Goal: Answer question/provide support: Share knowledge or assist other users

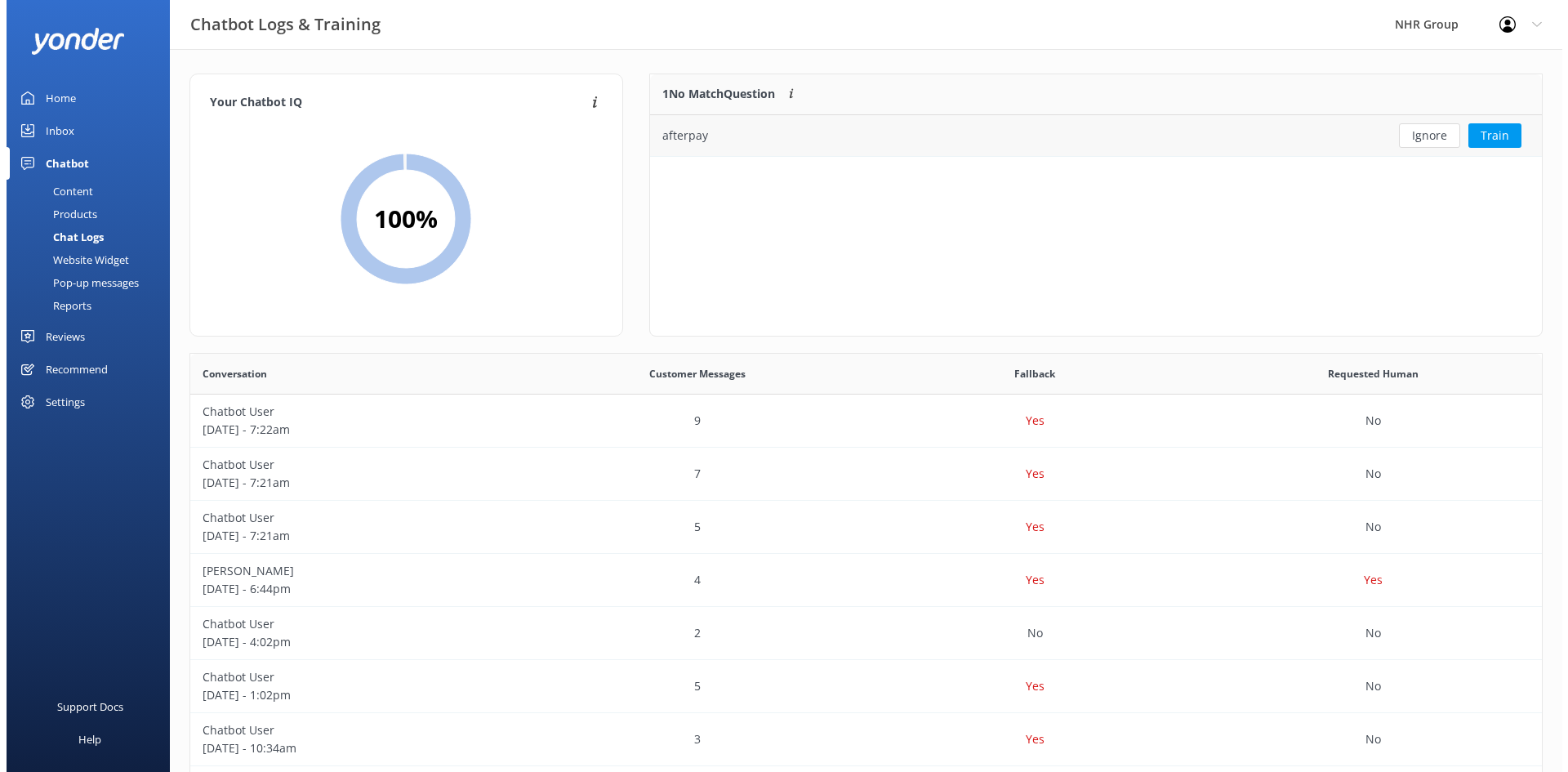
scroll to position [561, 1340]
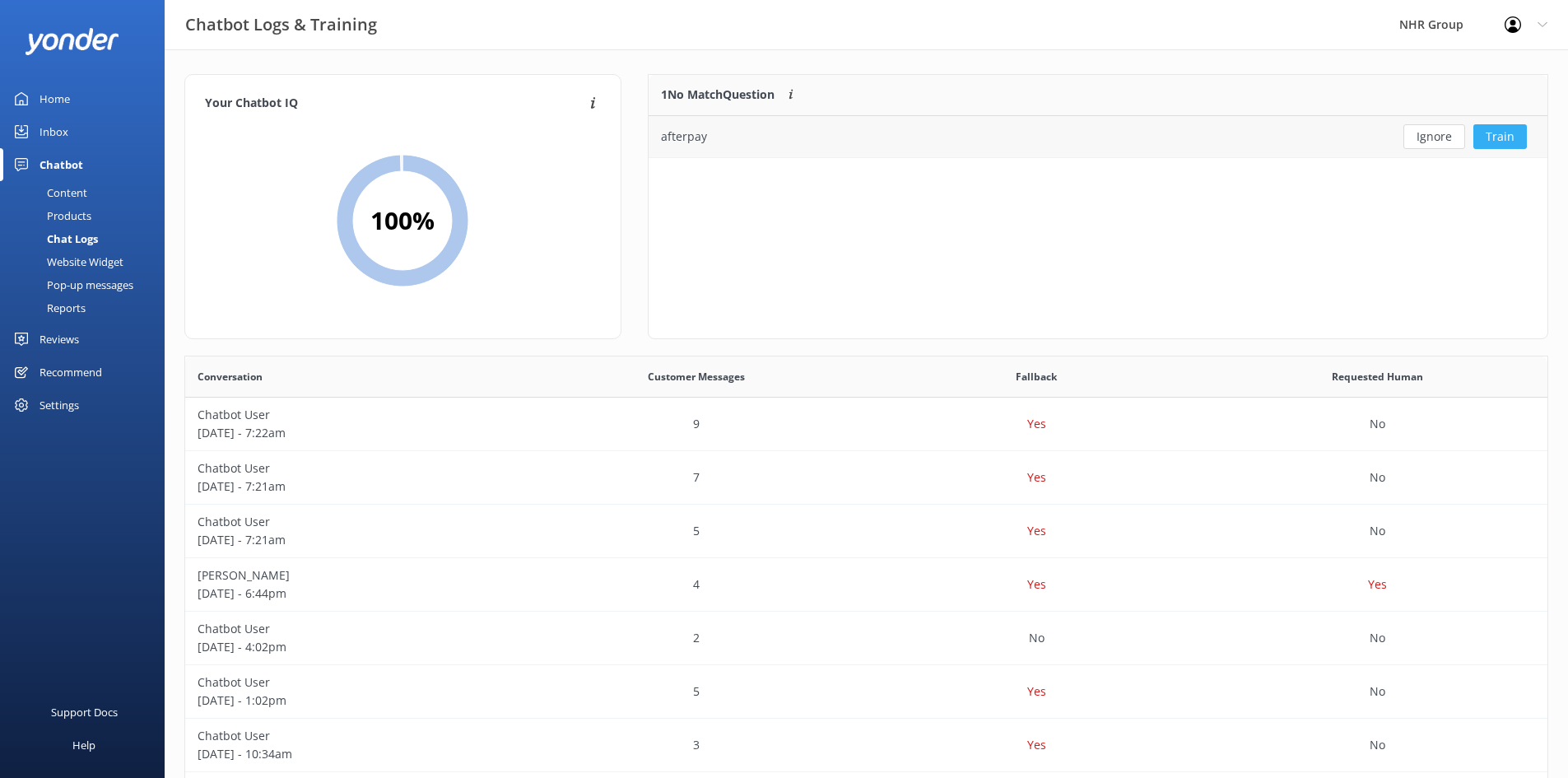
click at [1506, 136] on button "Train" at bounding box center [1501, 136] width 54 height 24
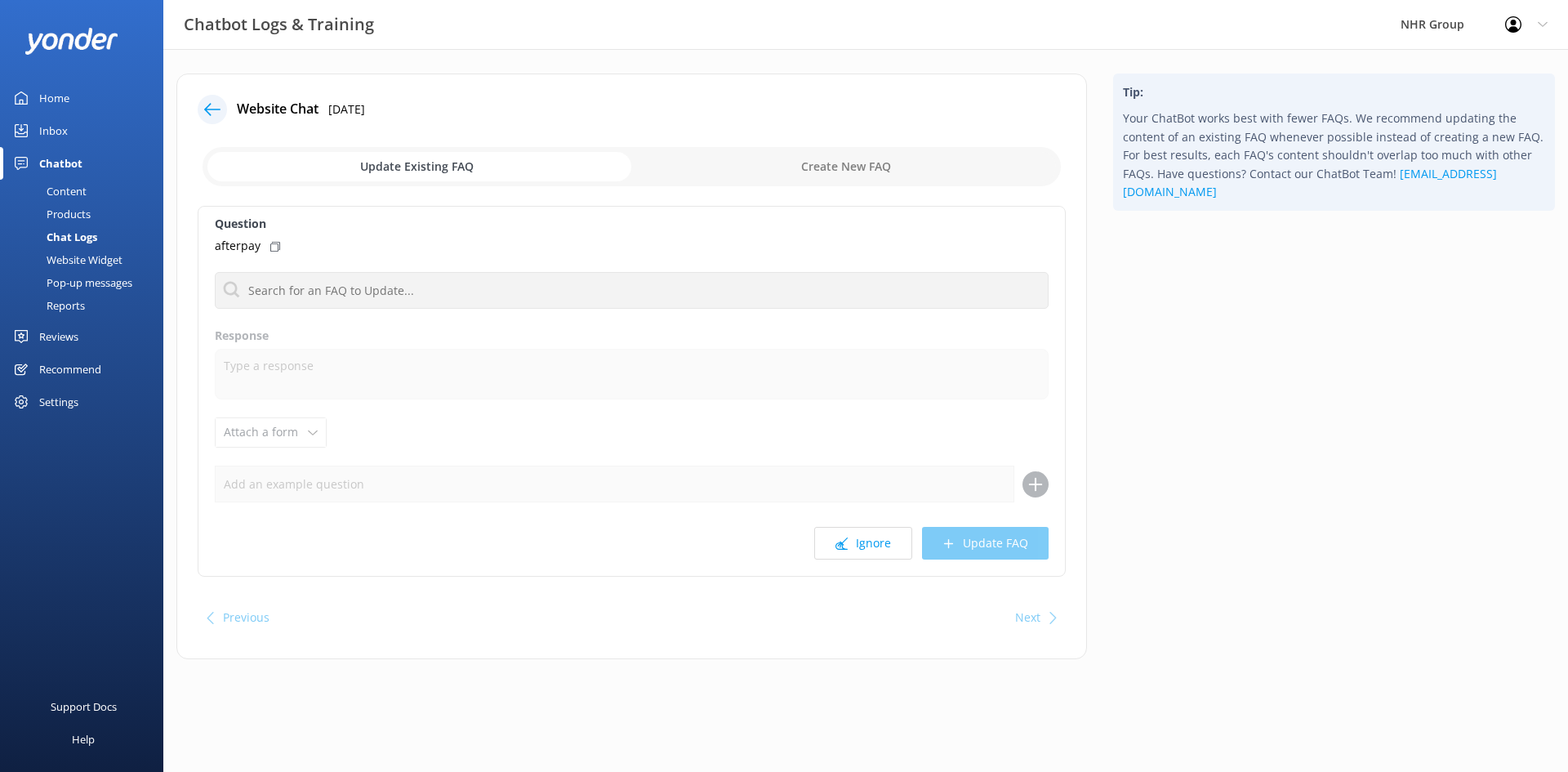
click at [277, 244] on icon at bounding box center [275, 246] width 10 height 10
click at [774, 170] on input "checkbox" at bounding box center [631, 167] width 858 height 39
checkbox input "true"
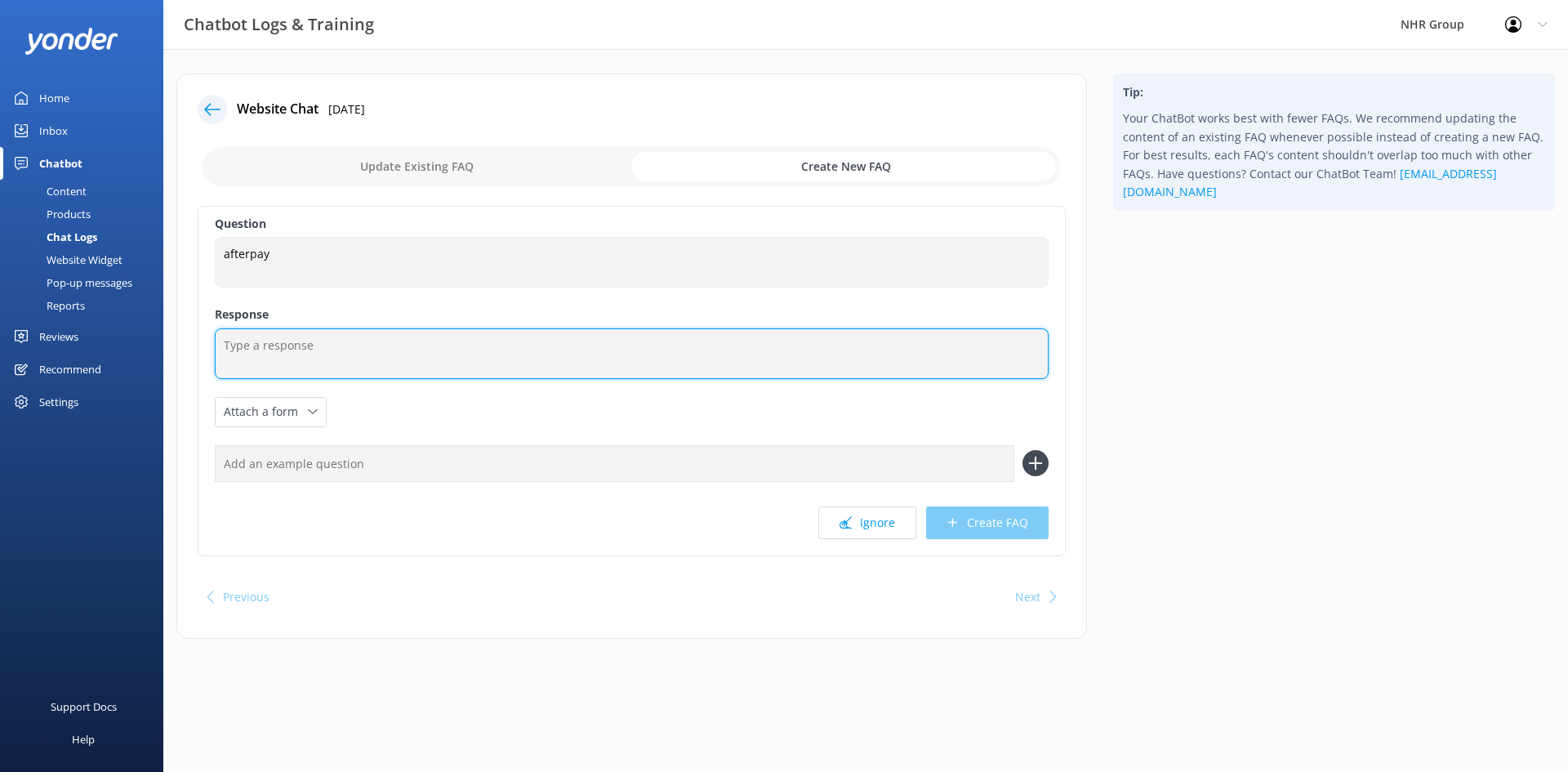
click at [307, 357] on textarea at bounding box center [631, 353] width 833 height 51
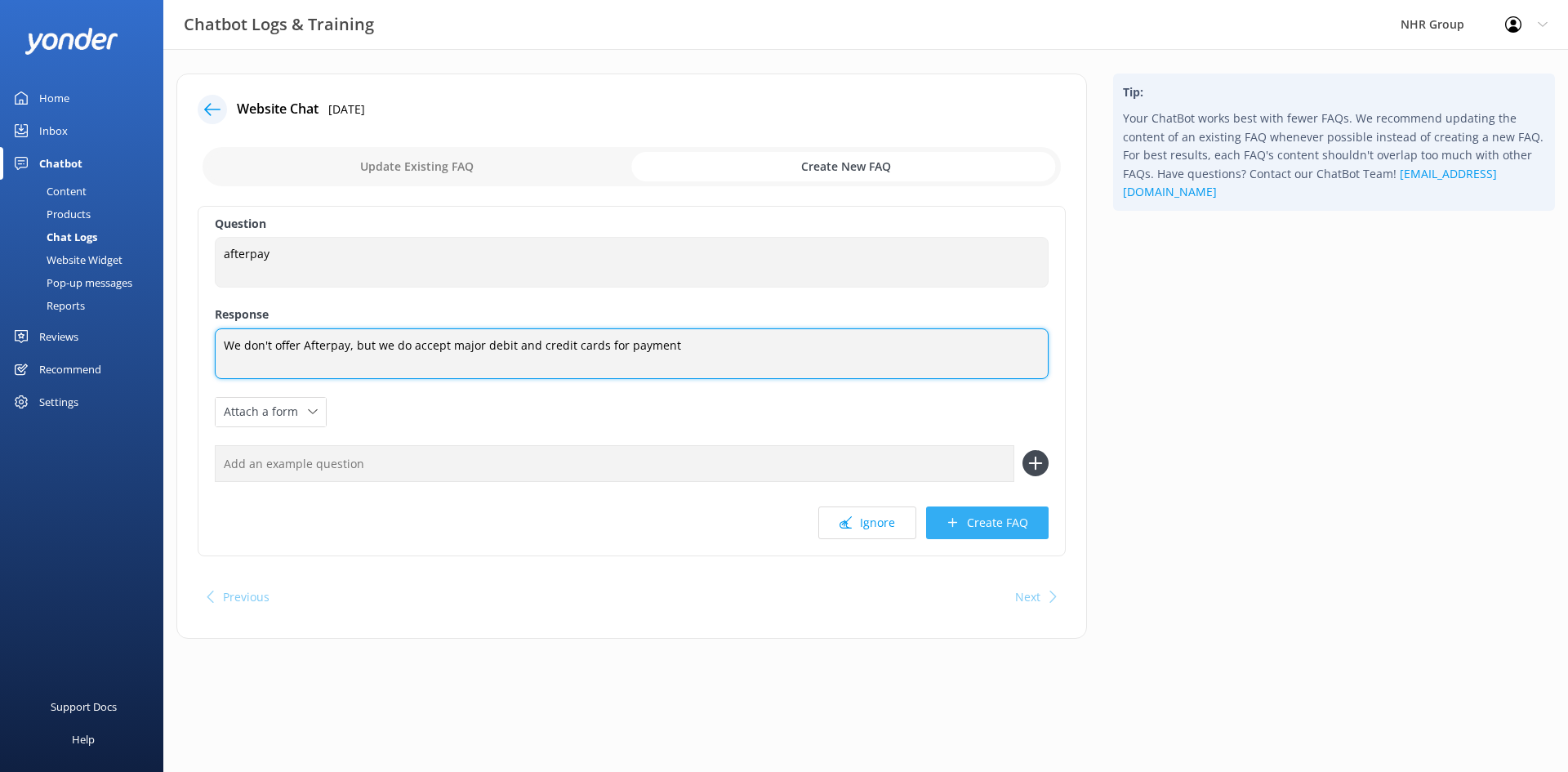
type textarea "We don't offer Afterpay, but we do accept major debit and credit cards for paym…"
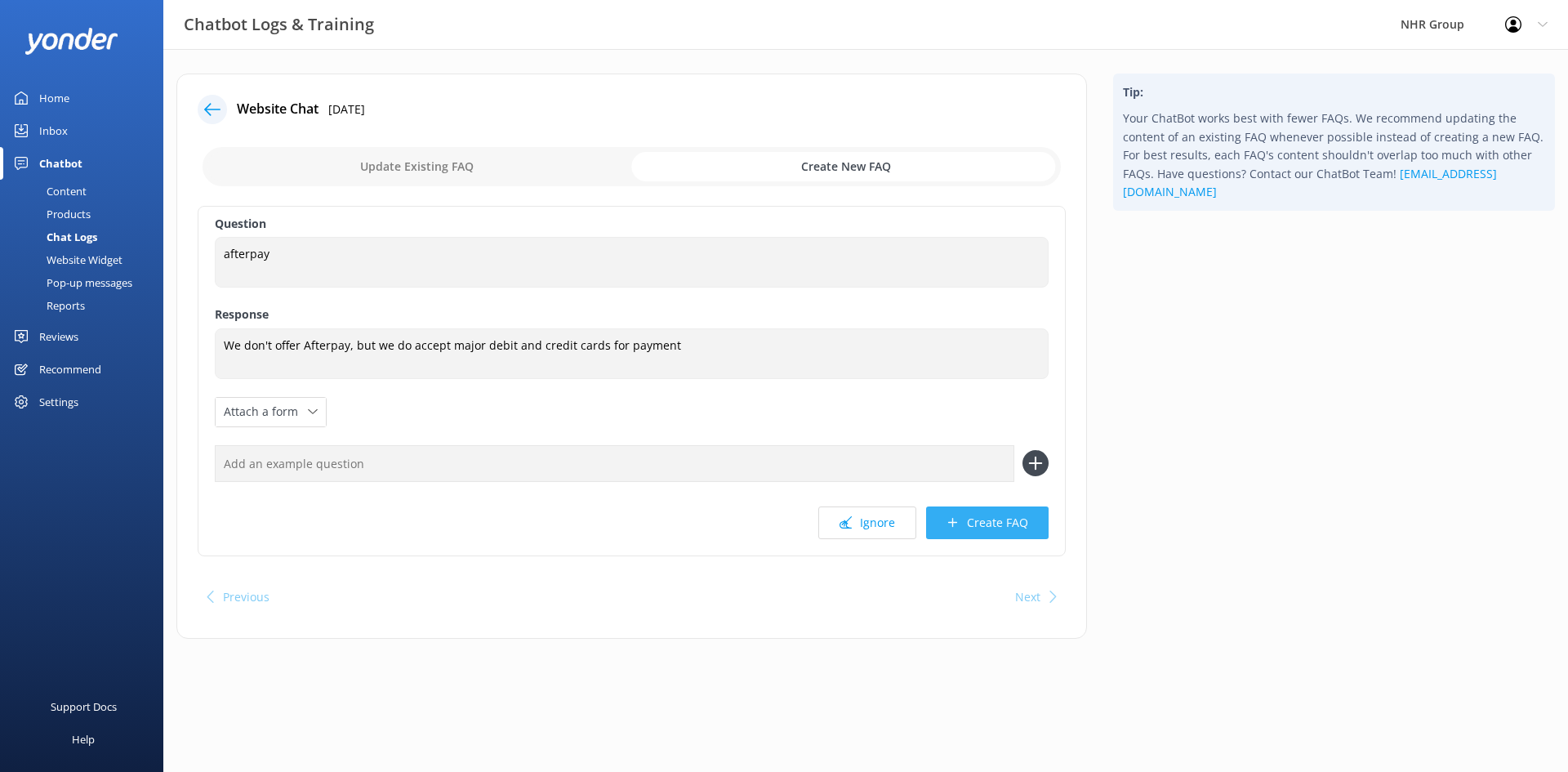
click at [961, 520] on button "Create FAQ" at bounding box center [987, 522] width 122 height 33
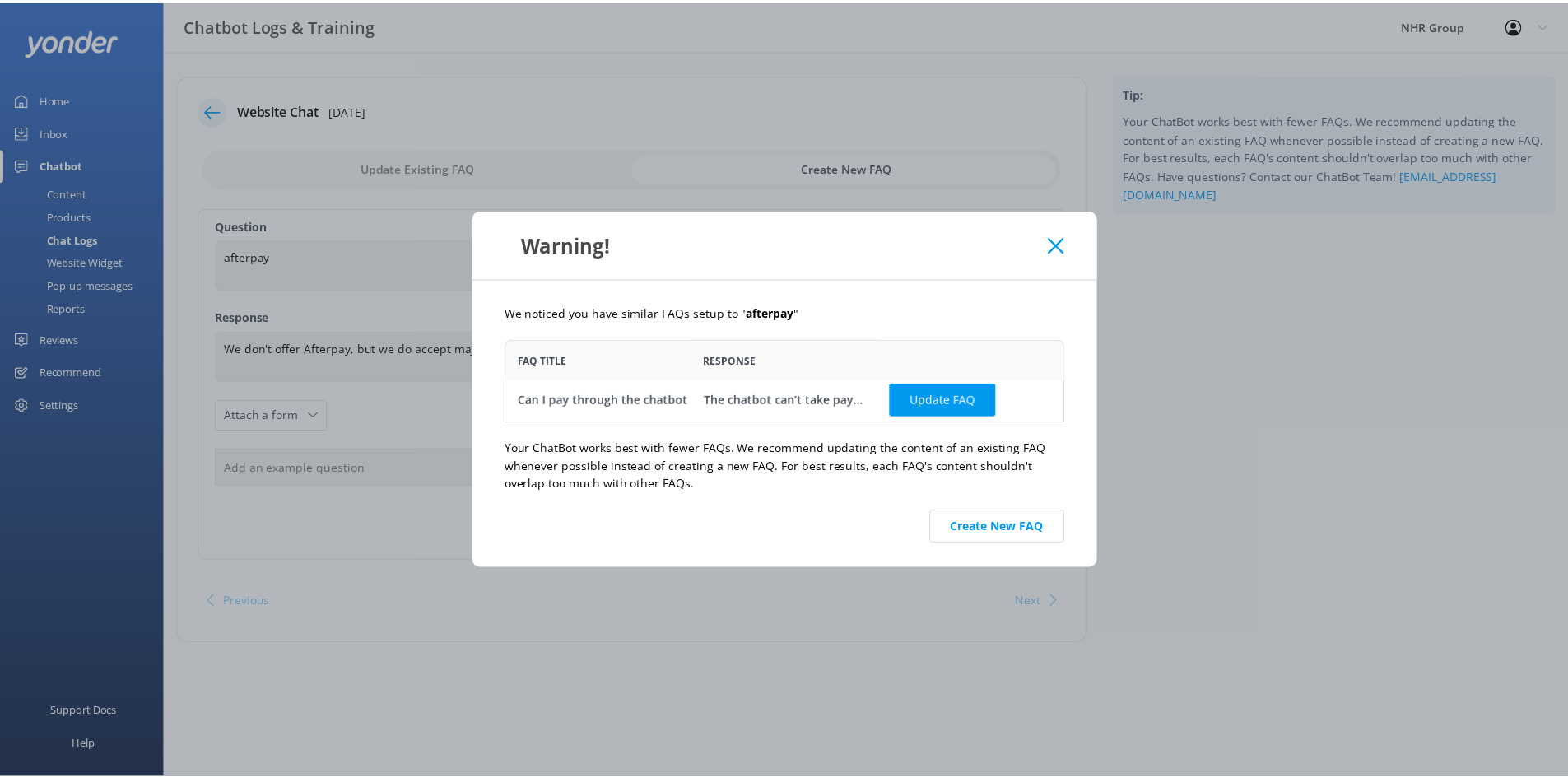
scroll to position [4, 0]
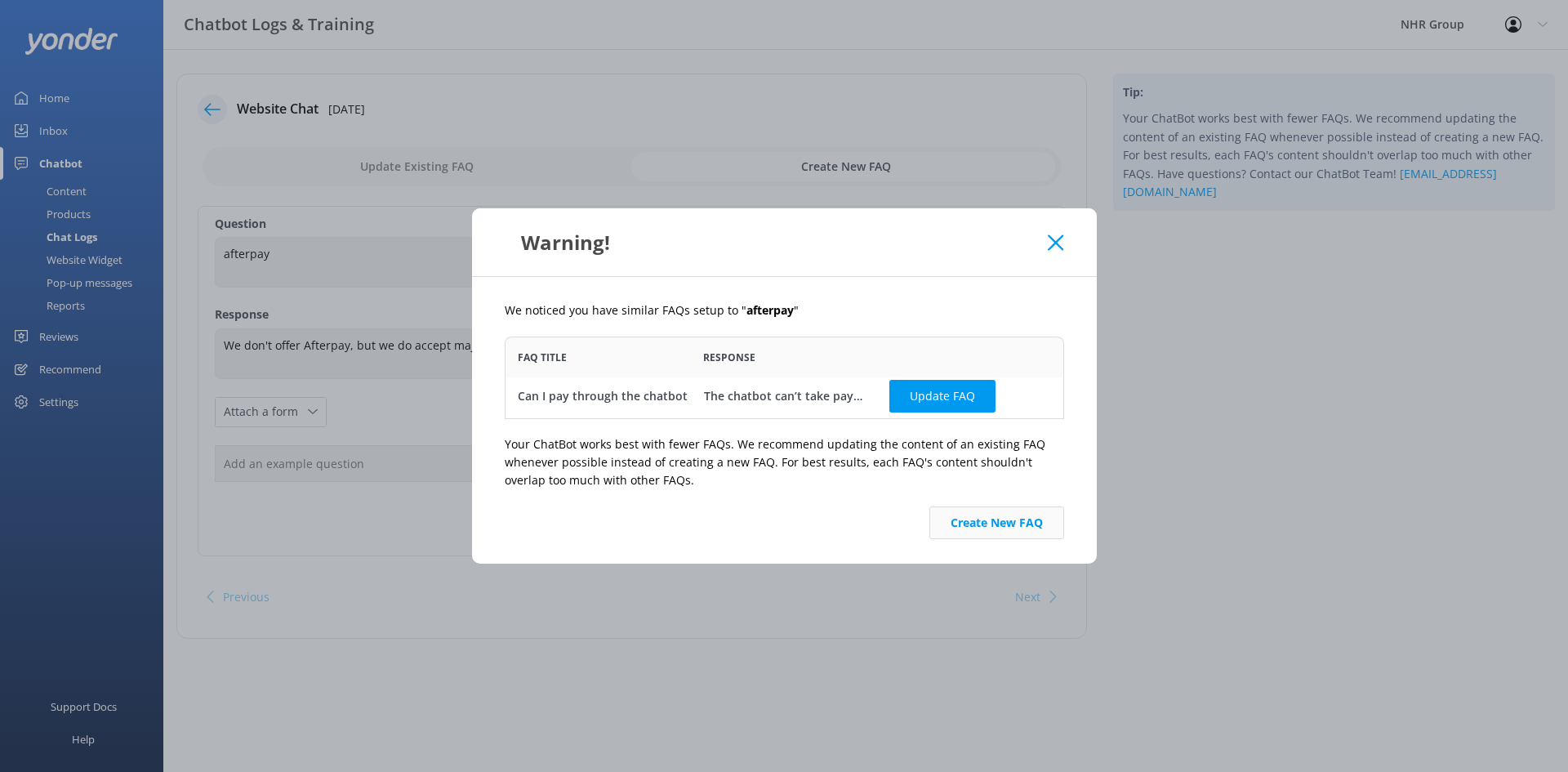
click at [973, 523] on button "Create New FAQ" at bounding box center [997, 522] width 135 height 33
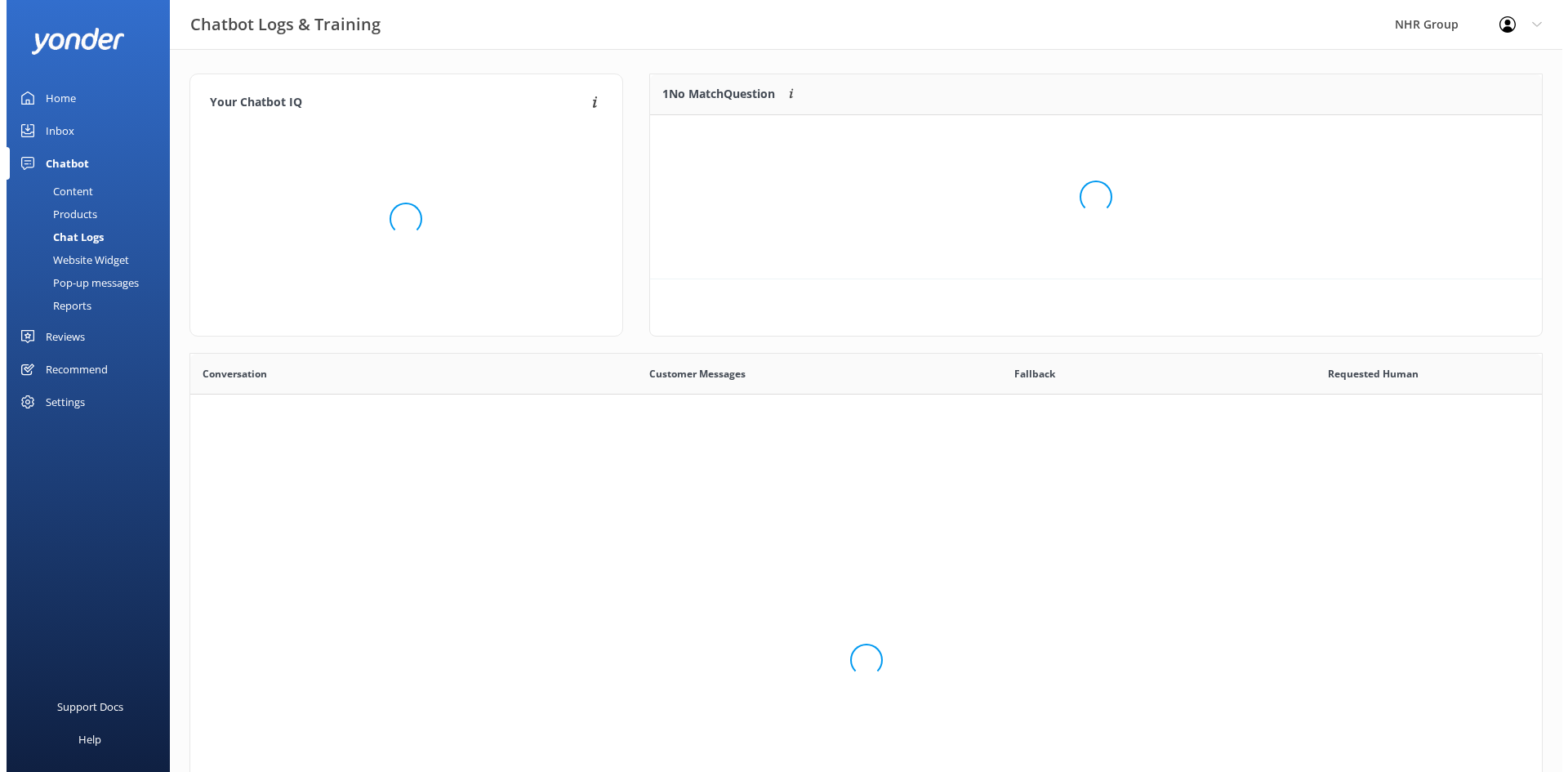
scroll to position [561, 1340]
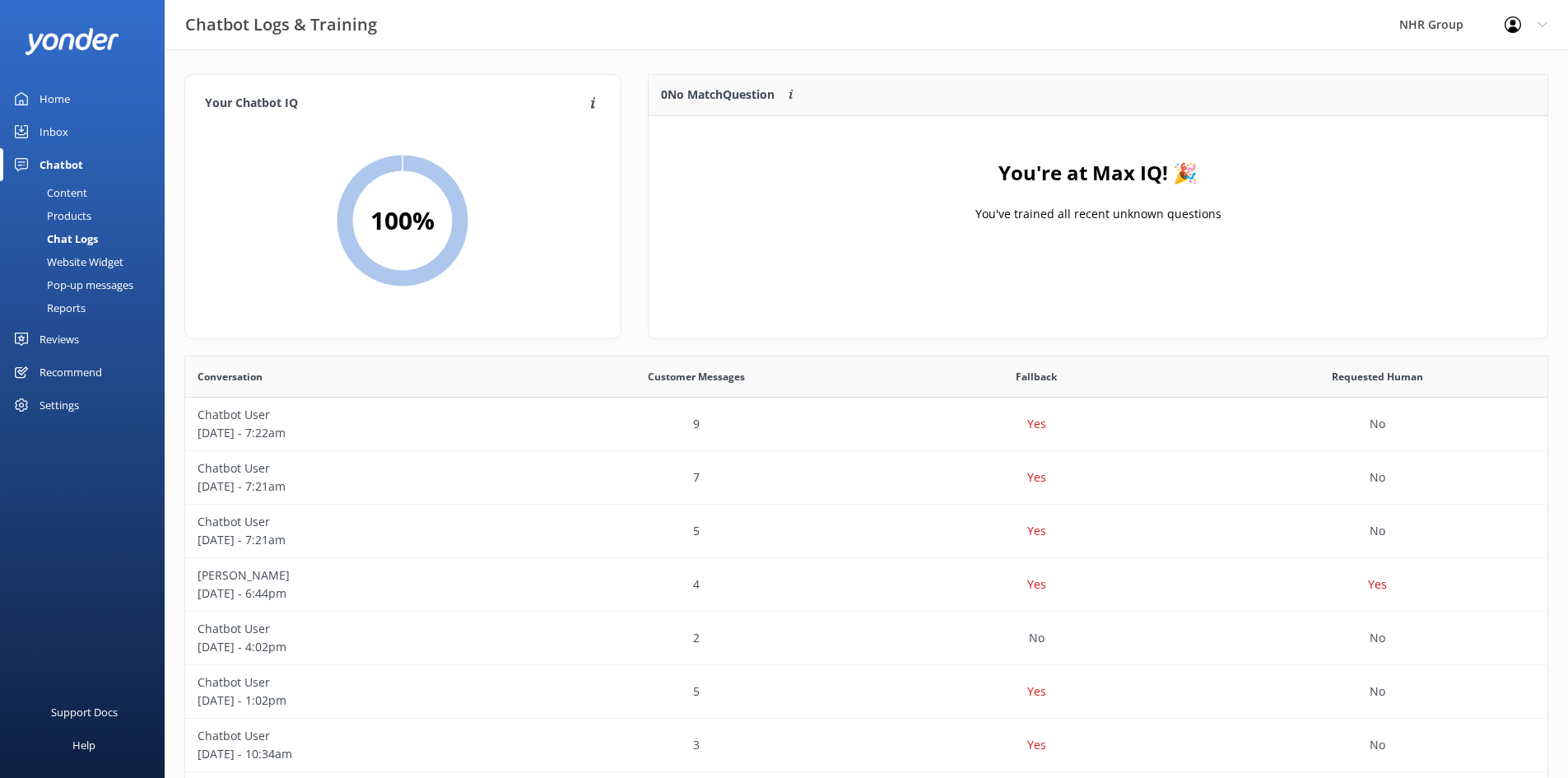
click at [50, 130] on div "Inbox" at bounding box center [54, 131] width 29 height 33
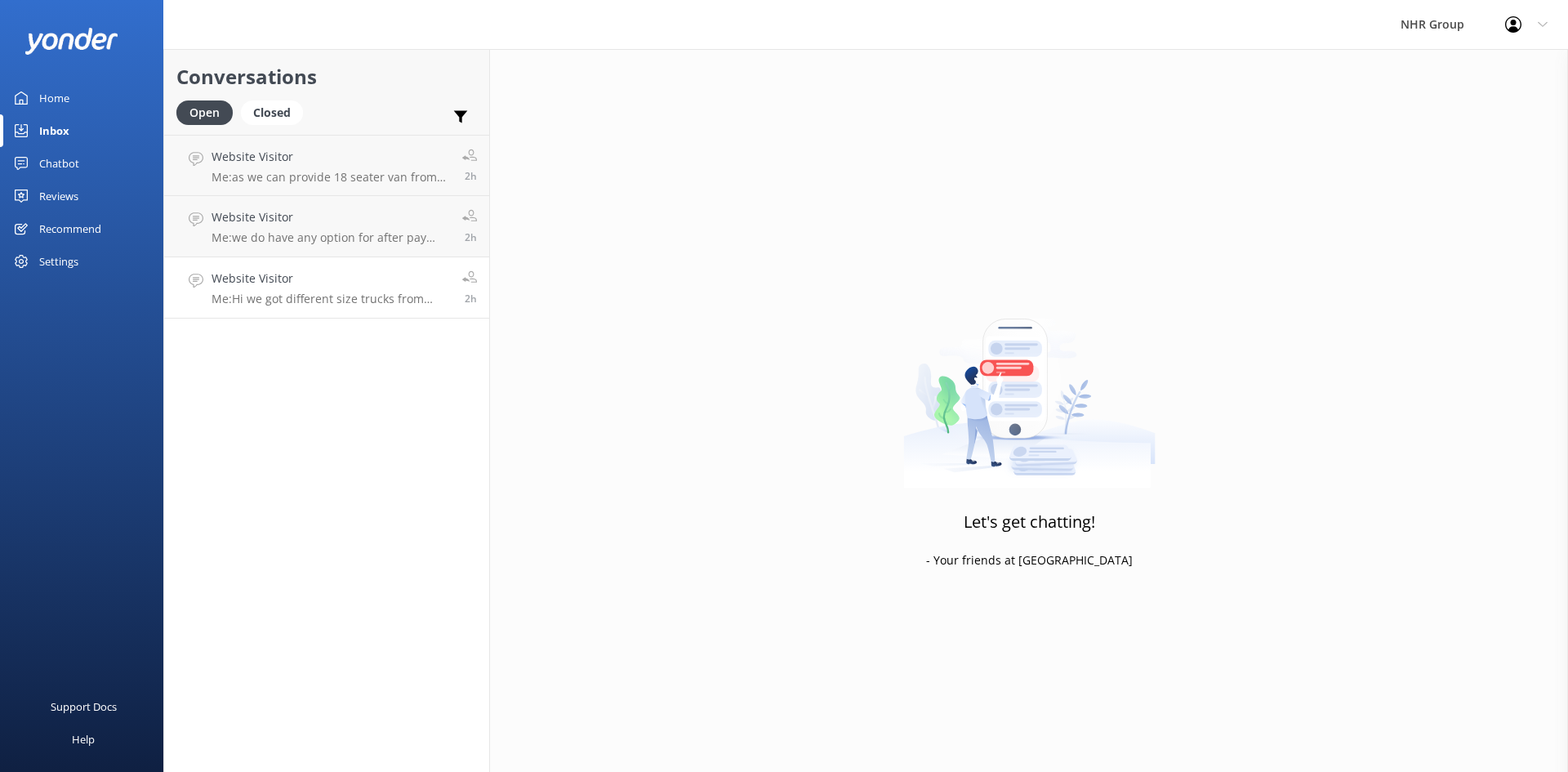
click at [324, 285] on h4 "Website Visitor" at bounding box center [331, 278] width 239 height 18
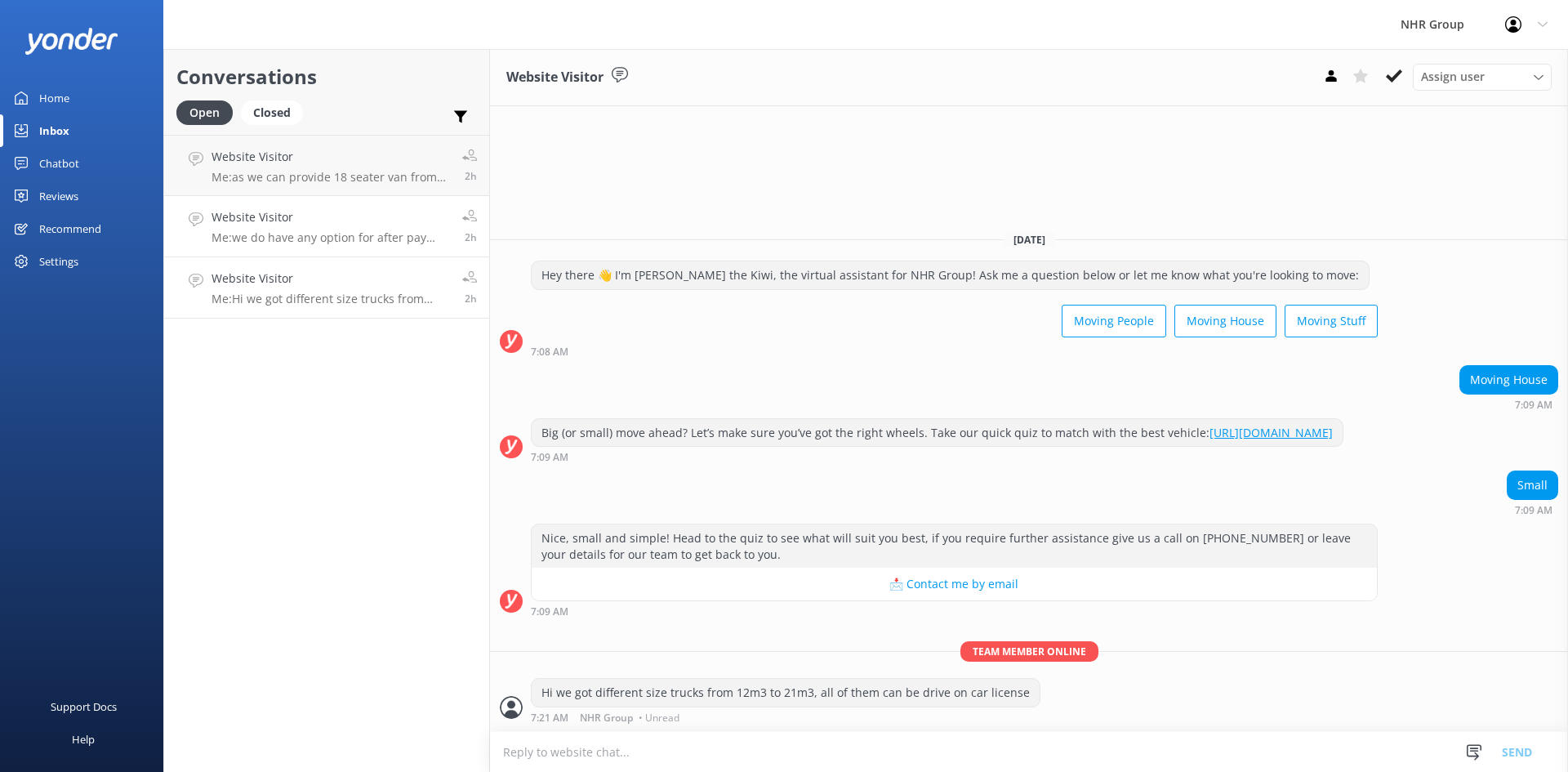
click at [327, 235] on p "Me: we do have any option for after pay sorry. it has to be credit or debit card" at bounding box center [331, 237] width 239 height 14
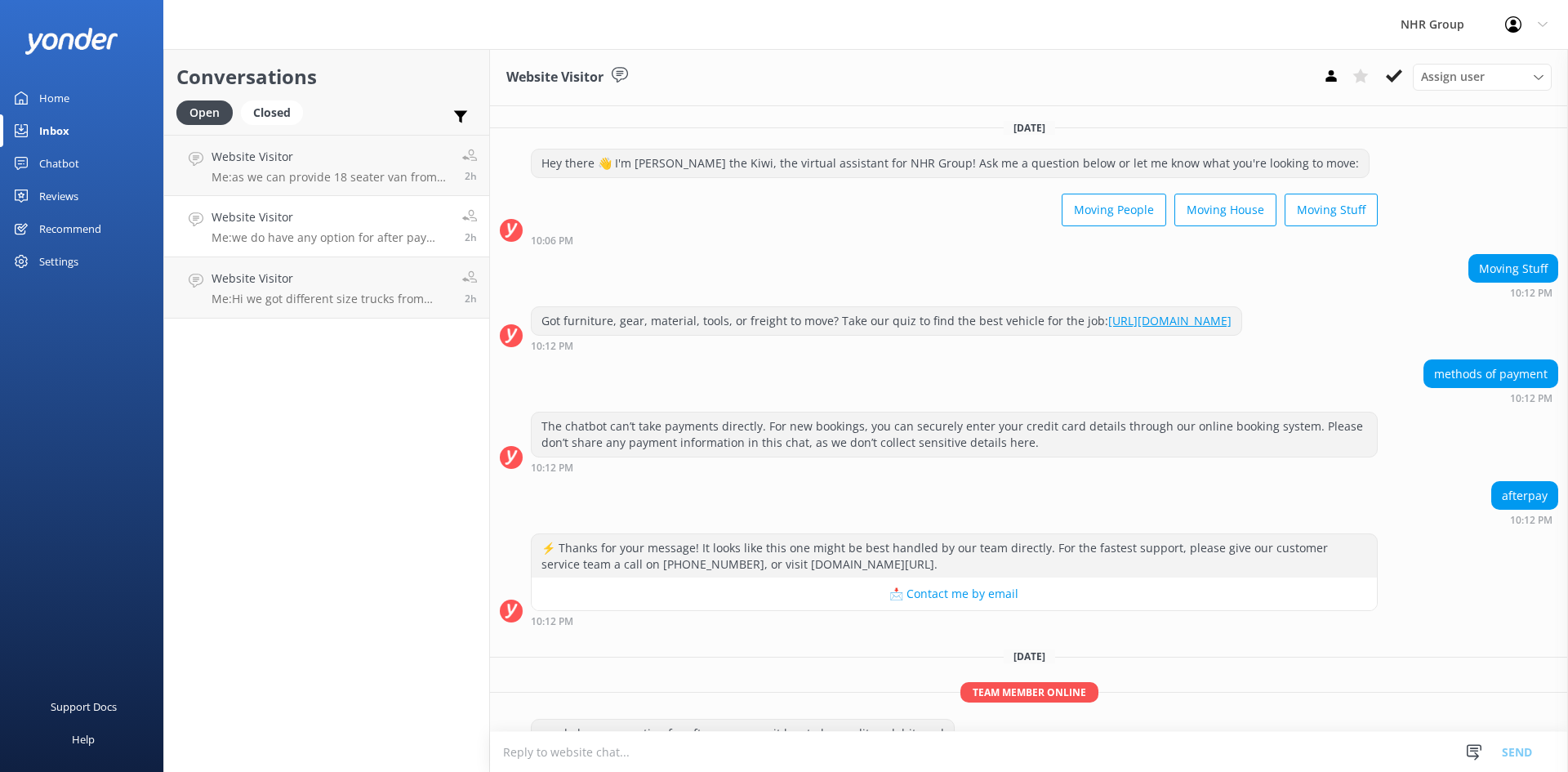
scroll to position [56, 0]
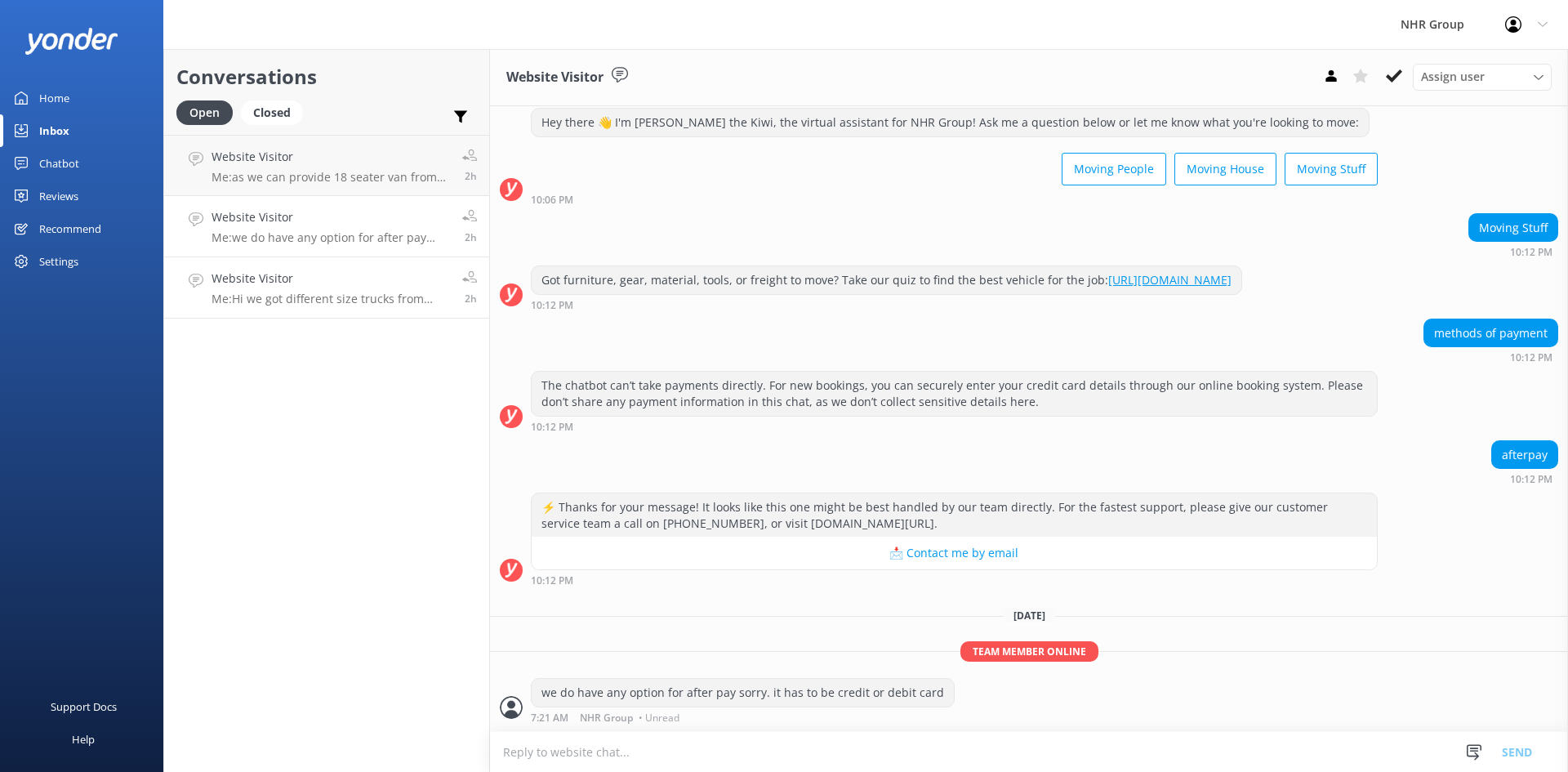
click at [340, 268] on link "Website Visitor Me: Hi we got different size trucks from 12m3 to 21m3, all of t…" at bounding box center [326, 288] width 325 height 62
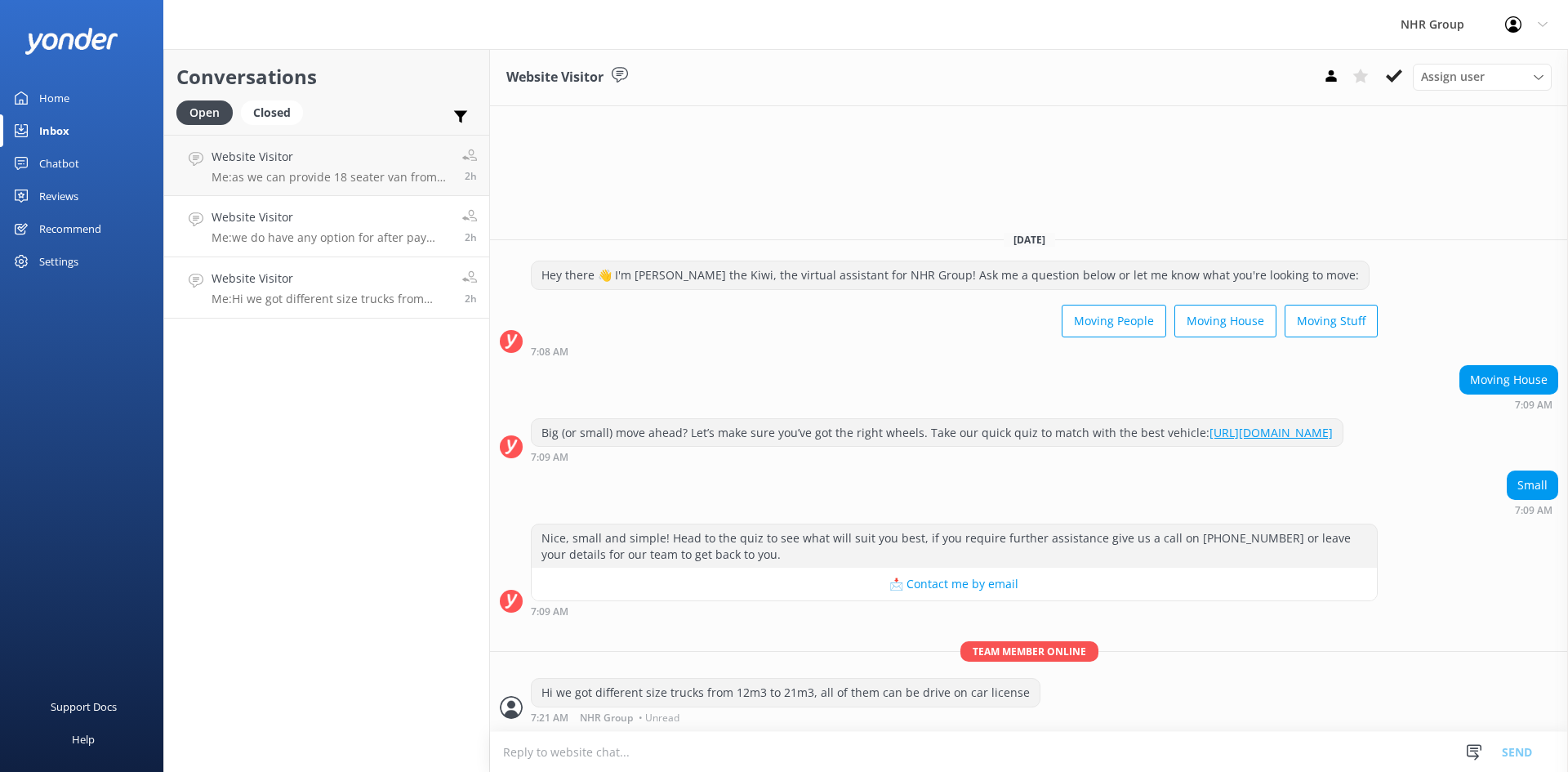
click at [357, 232] on p "Me: we do have any option for after pay sorry. it has to be credit or debit card" at bounding box center [331, 237] width 239 height 14
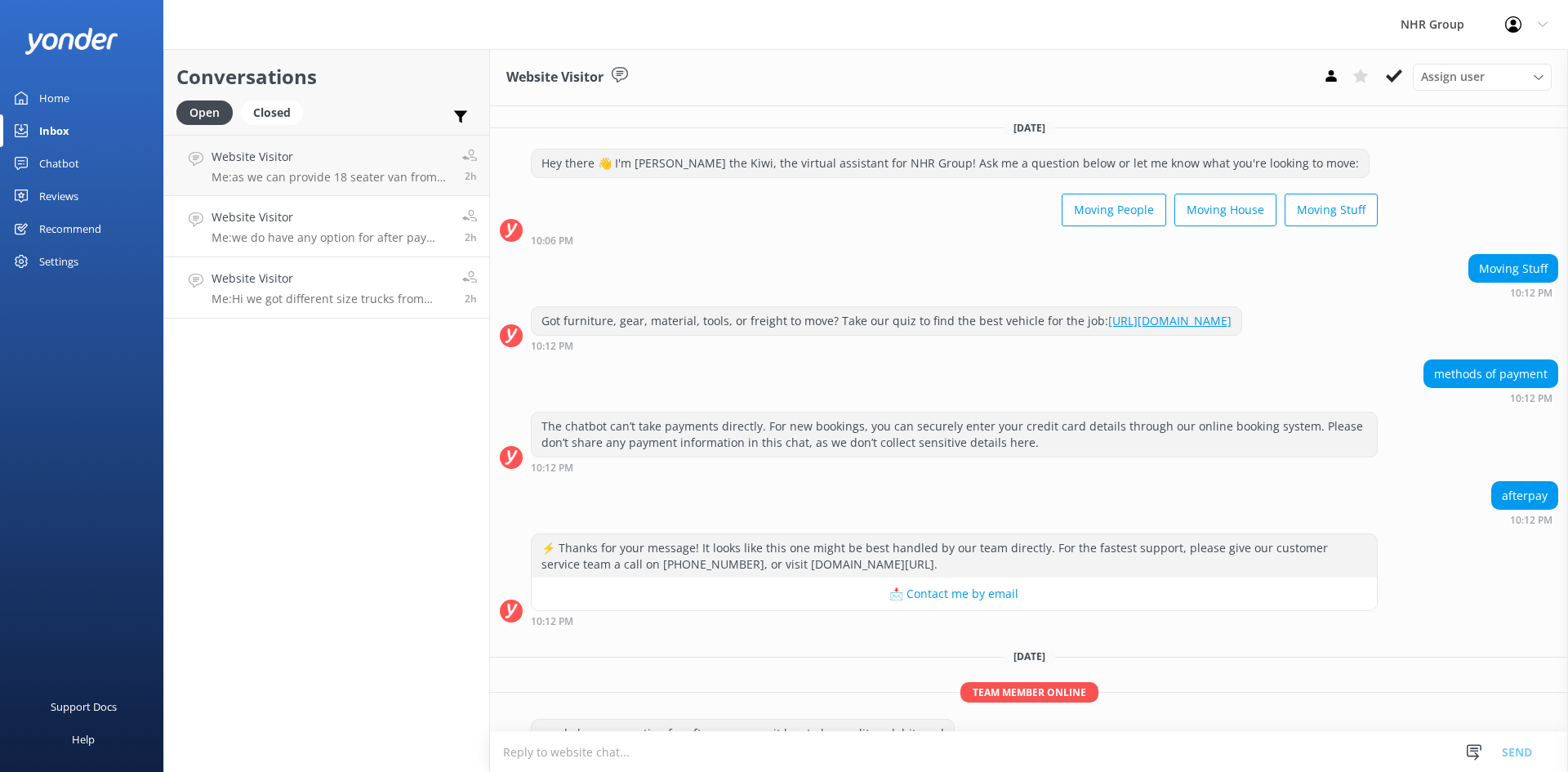
scroll to position [56, 0]
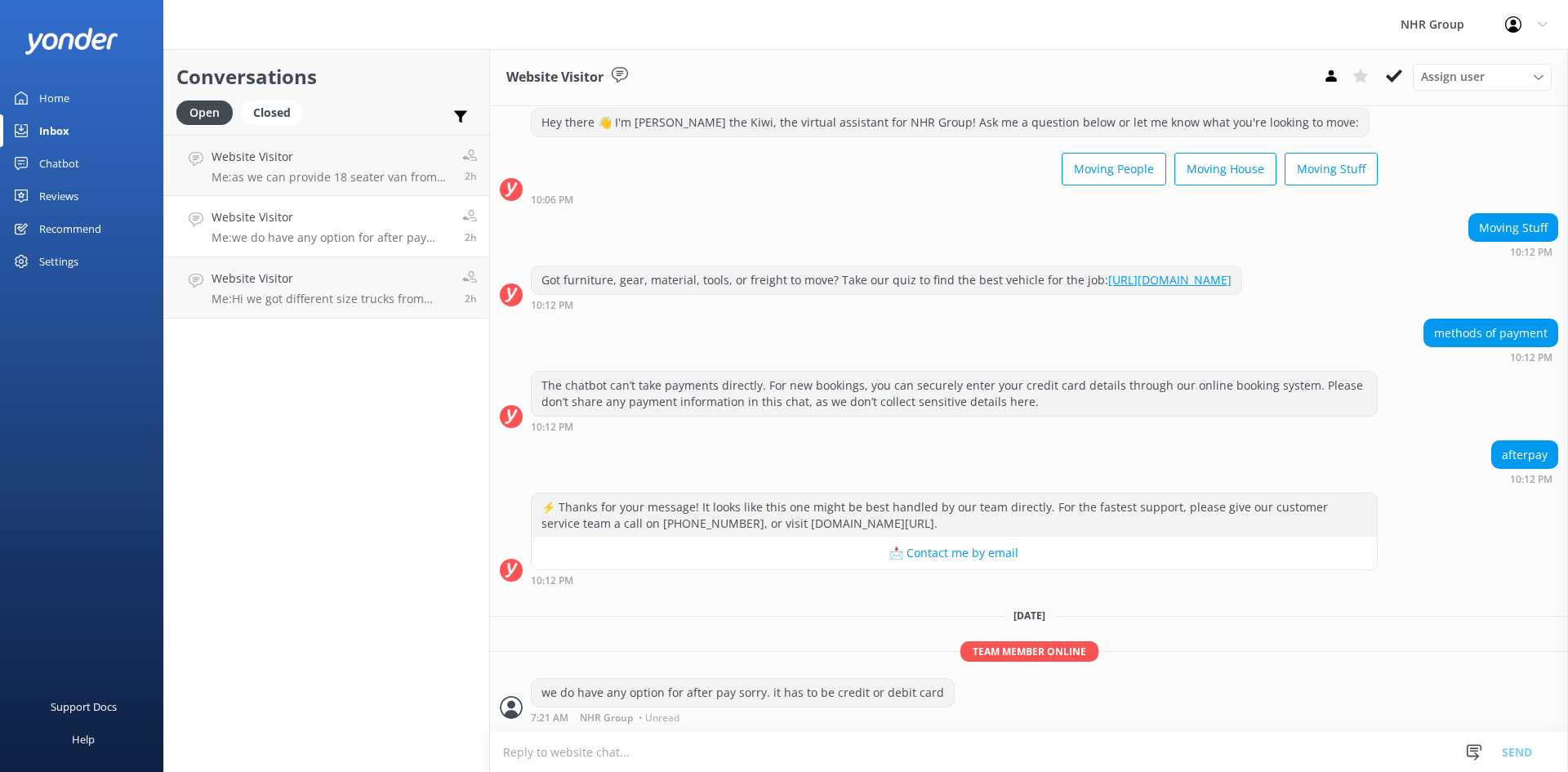
click at [347, 230] on p "Me: we do have any option for after pay sorry. it has to be credit or debit card" at bounding box center [331, 237] width 239 height 14
click at [356, 281] on h4 "Website Visitor" at bounding box center [331, 278] width 239 height 18
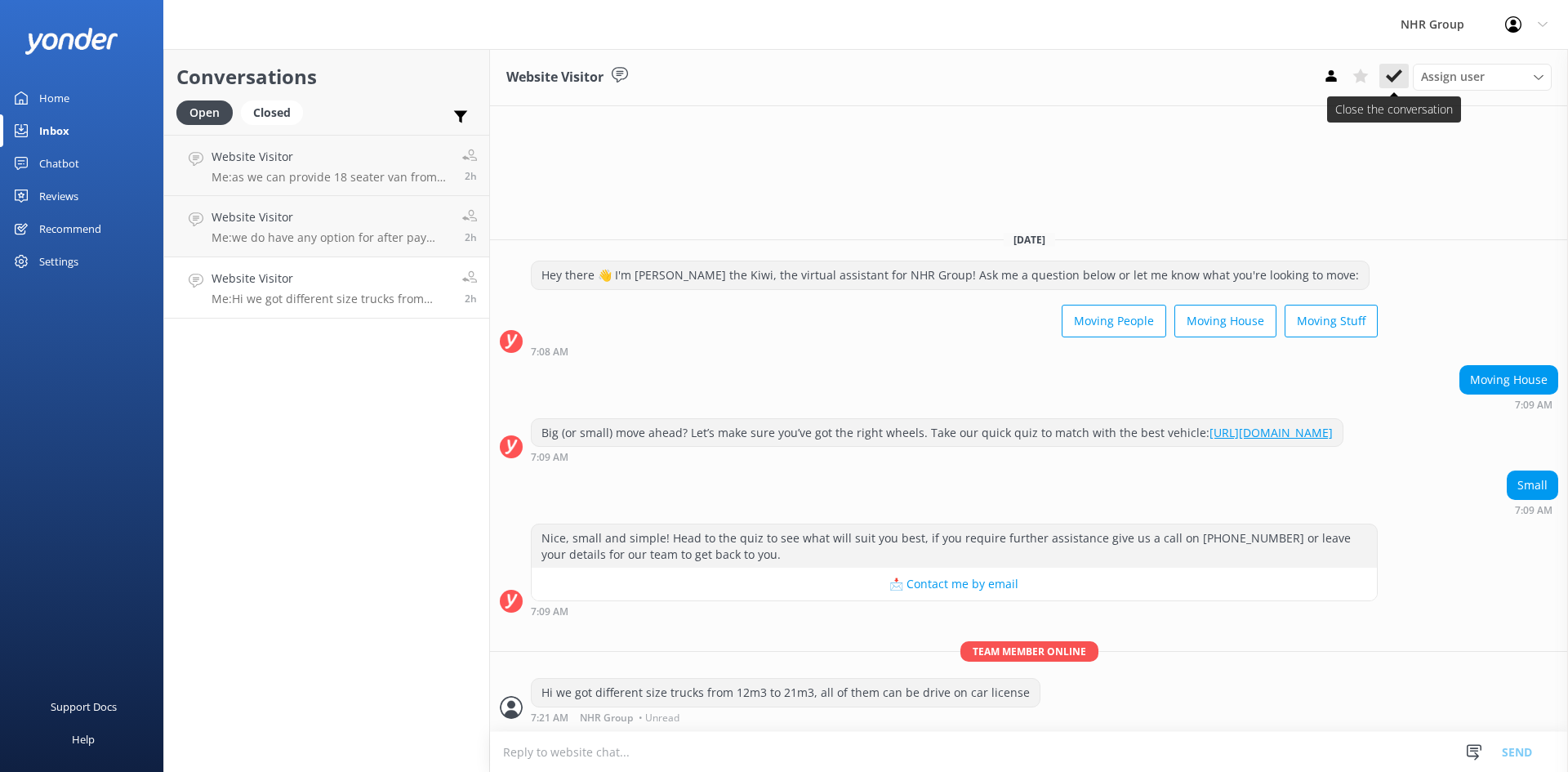
click at [1389, 65] on button at bounding box center [1394, 75] width 29 height 24
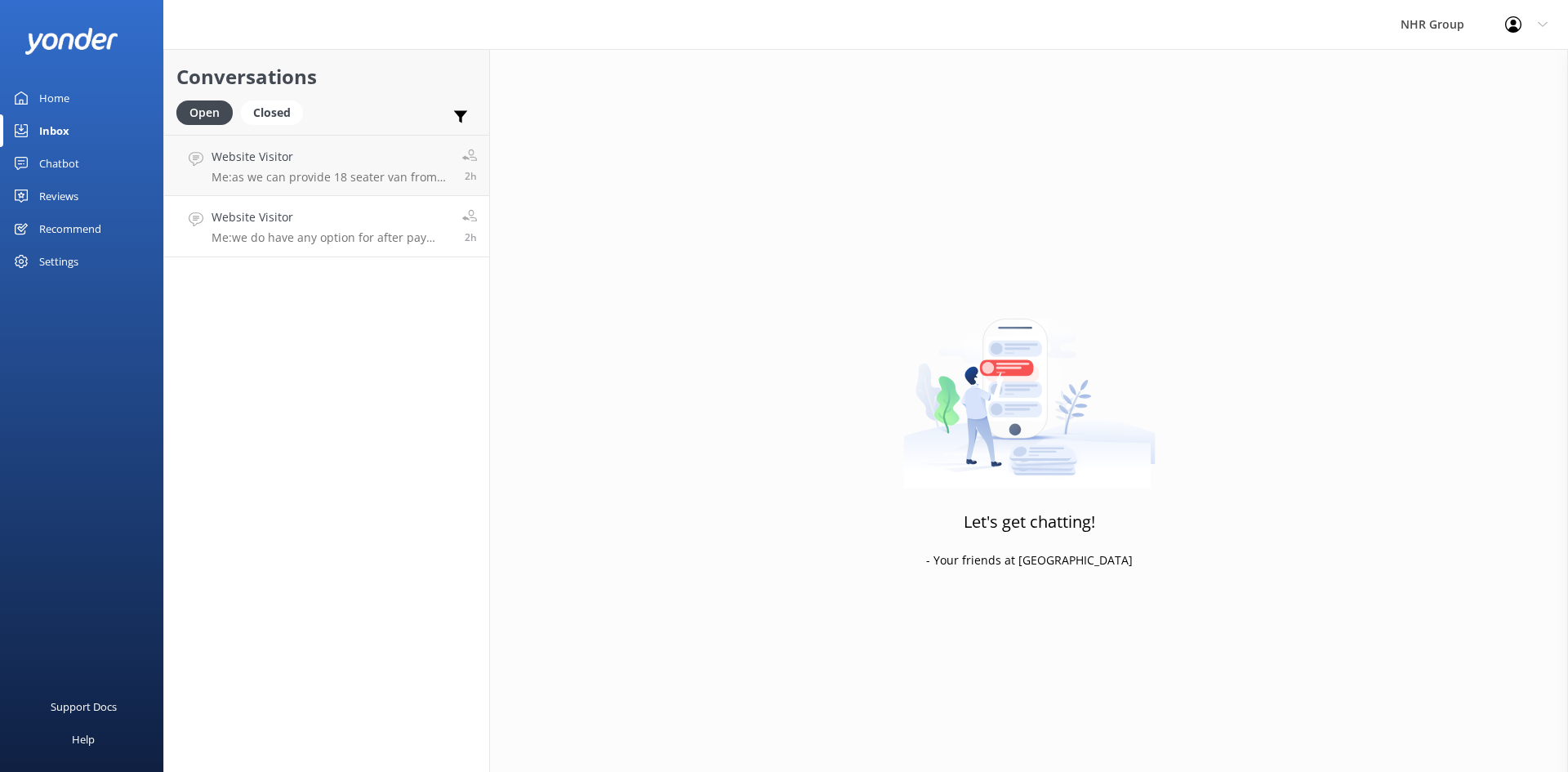
drag, startPoint x: 421, startPoint y: 201, endPoint x: 476, endPoint y: 194, distance: 55.4
click at [421, 202] on link "Website Visitor Me: we do have any option for after pay sorry. it has to be cre…" at bounding box center [326, 226] width 325 height 62
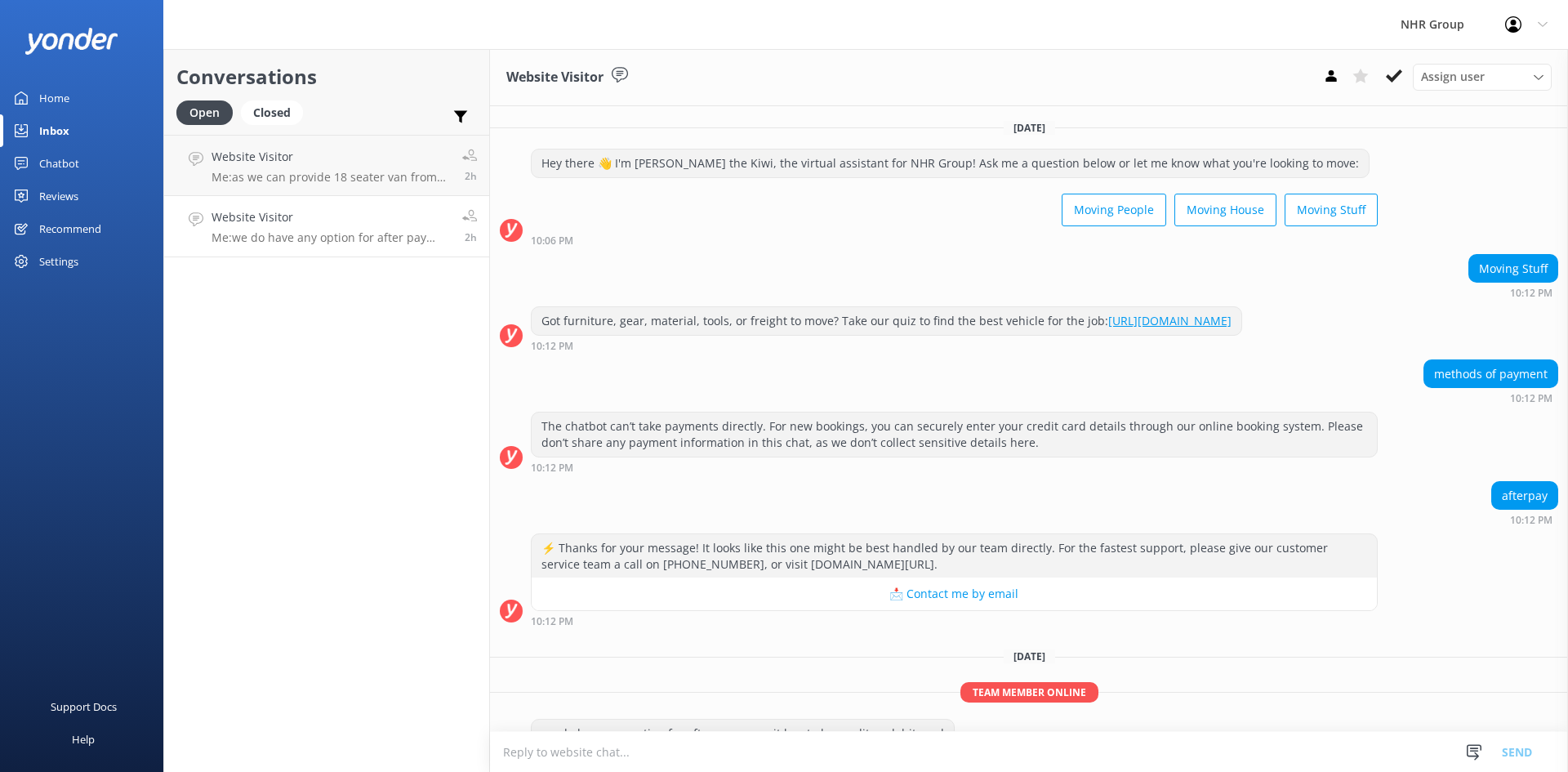
scroll to position [56, 0]
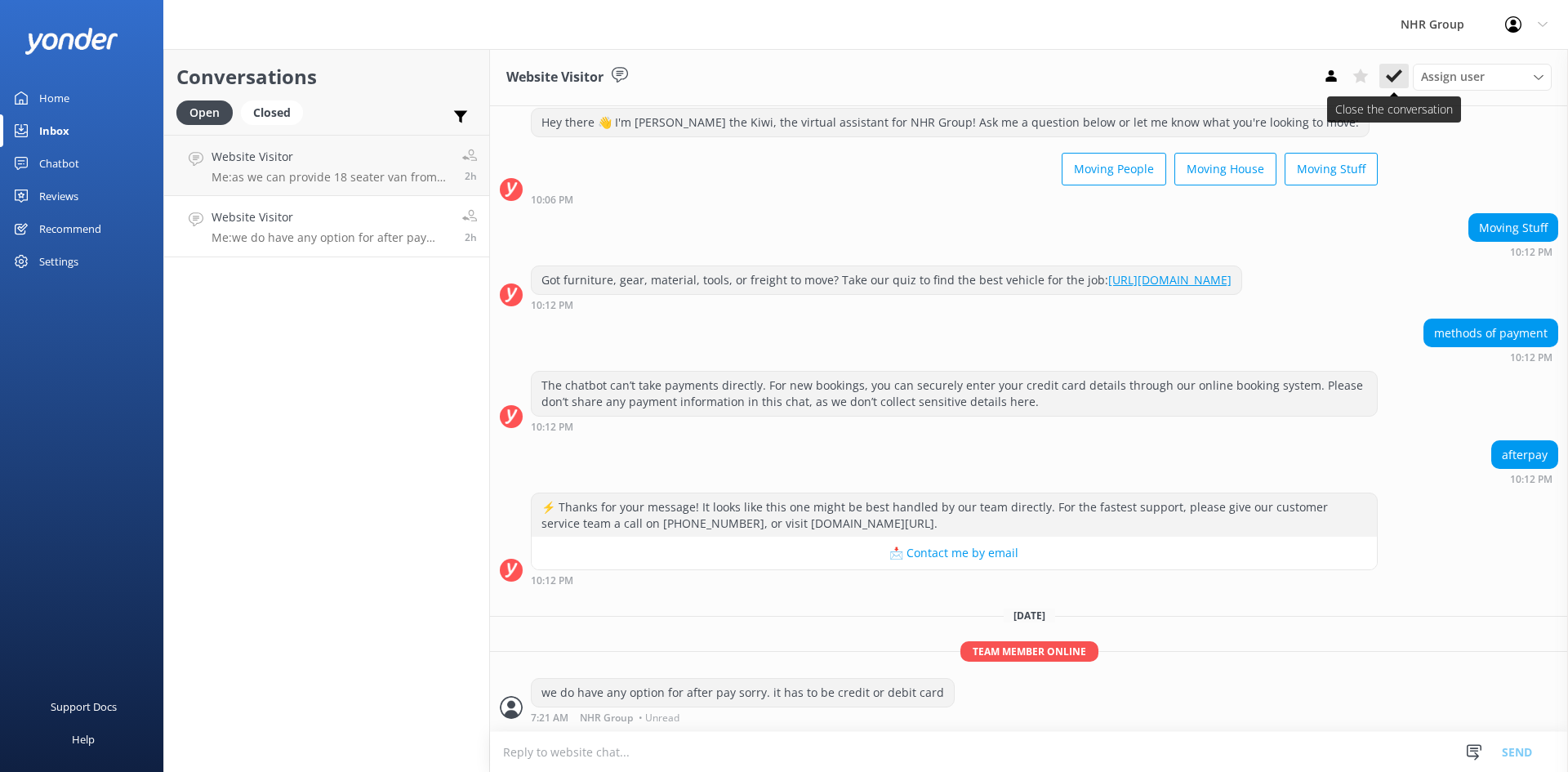
click at [1395, 65] on button at bounding box center [1394, 75] width 29 height 24
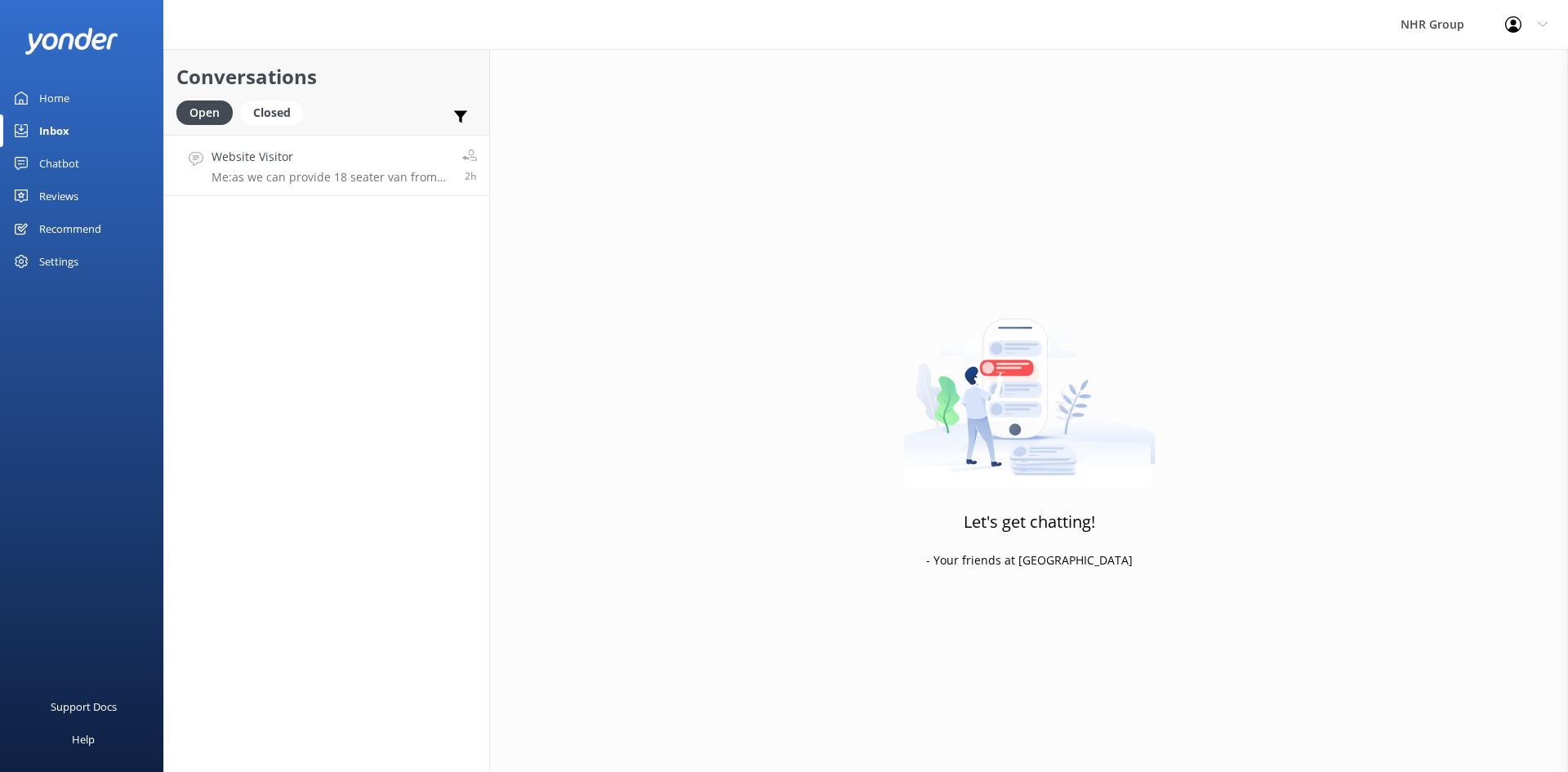
click at [358, 152] on h4 "Website Visitor" at bounding box center [331, 157] width 239 height 18
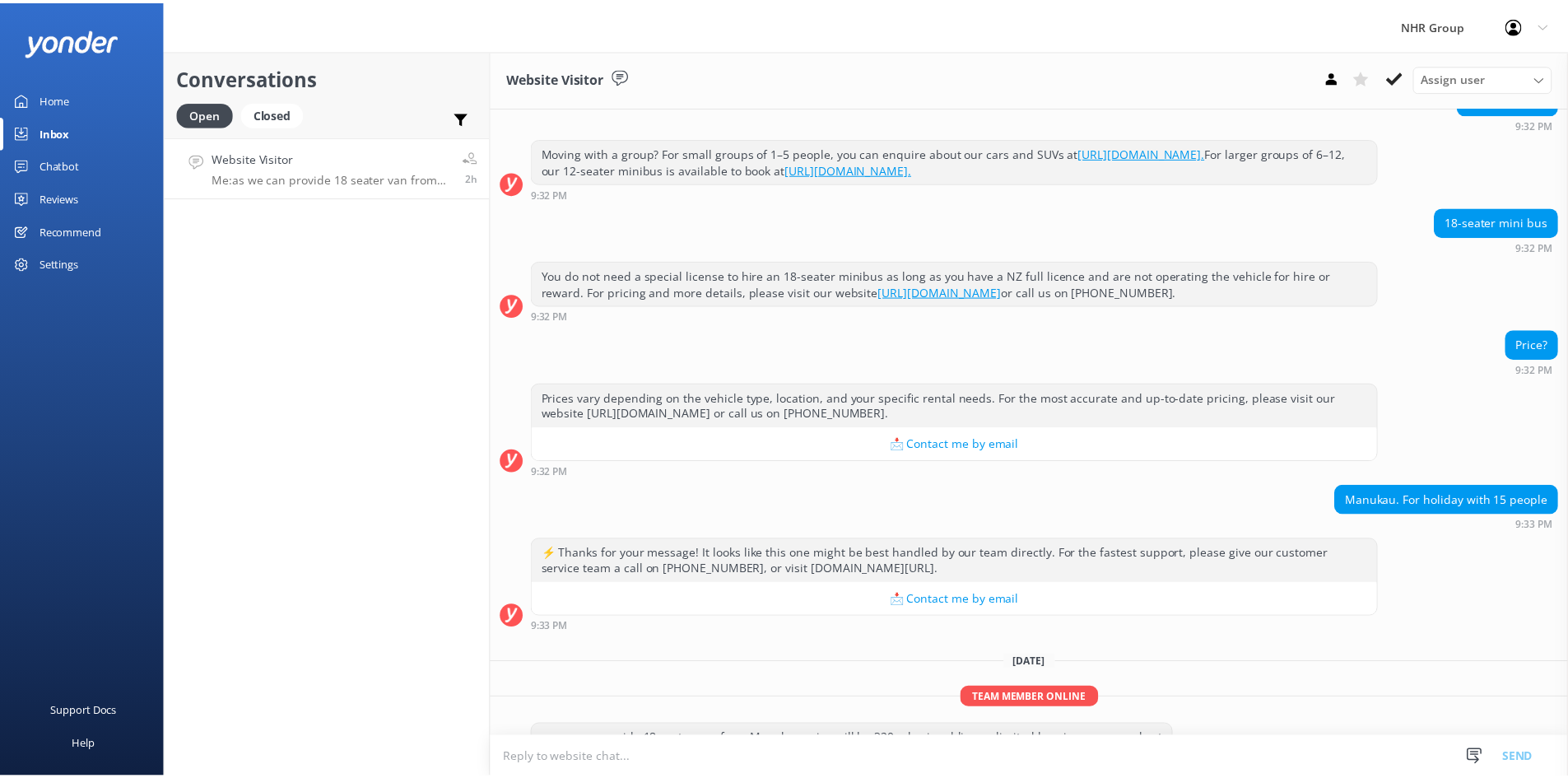
scroll to position [212, 0]
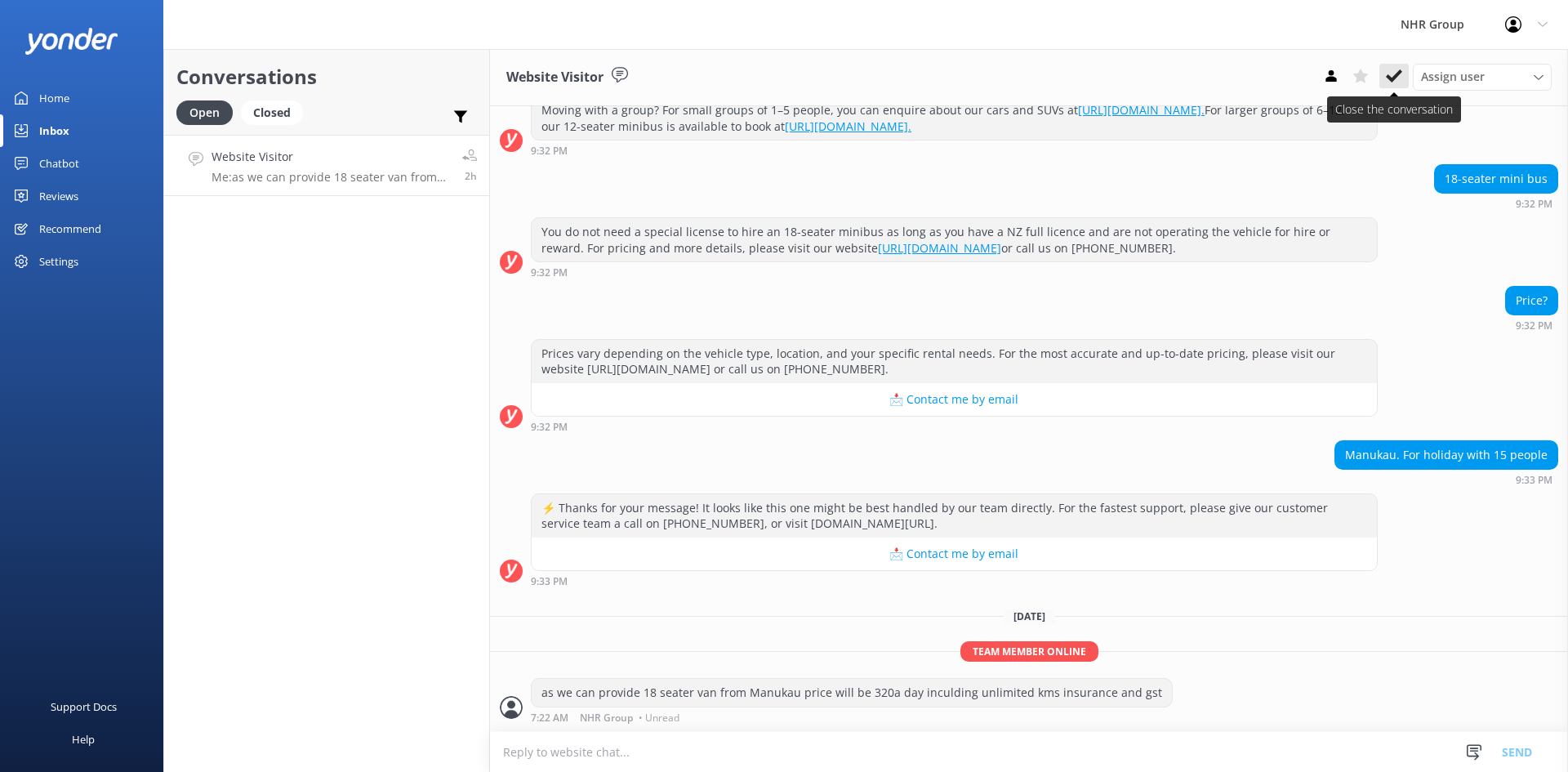
click at [1389, 78] on use at bounding box center [1394, 76] width 16 height 13
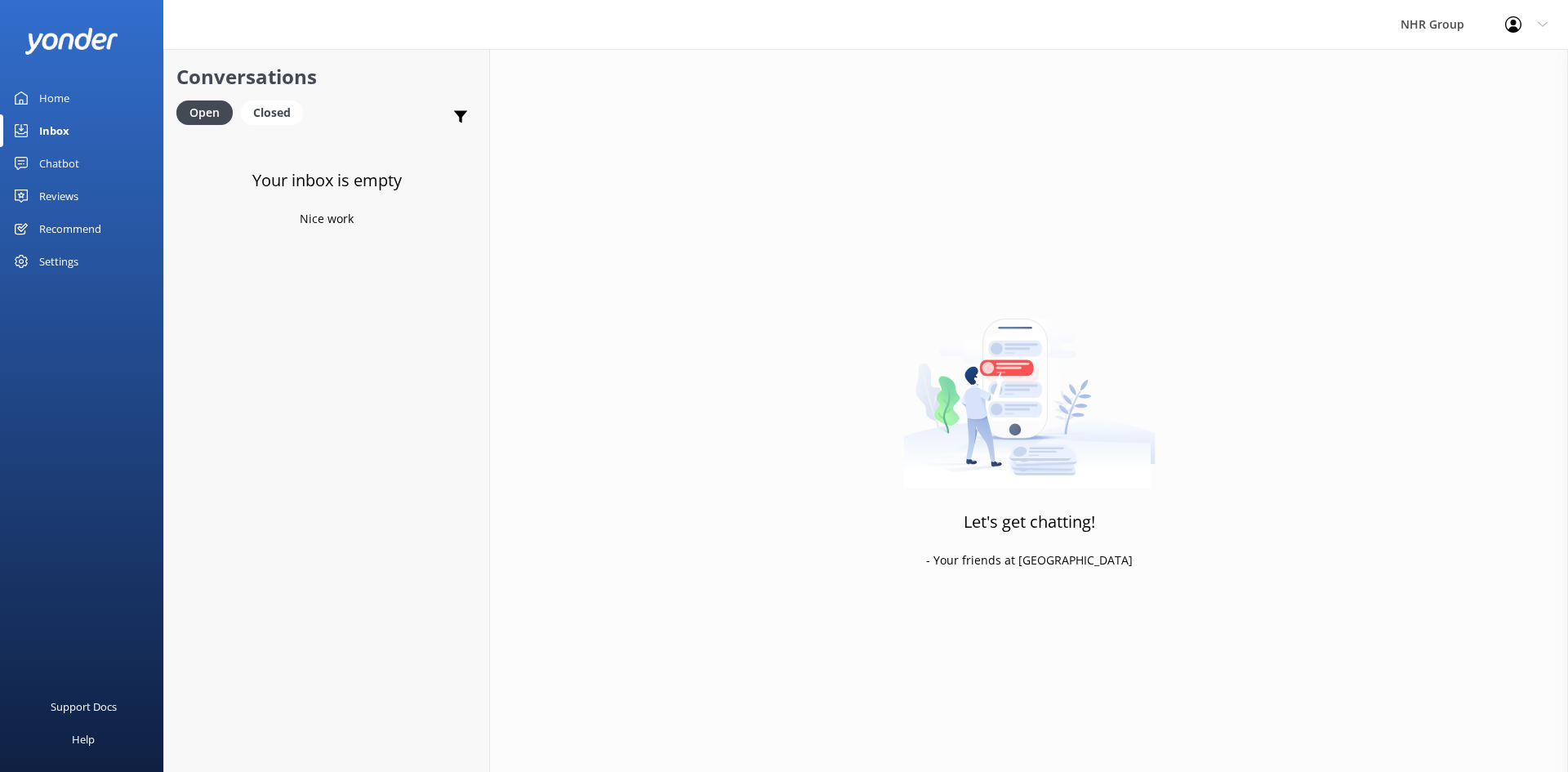
click at [26, 102] on icon at bounding box center [21, 98] width 13 height 13
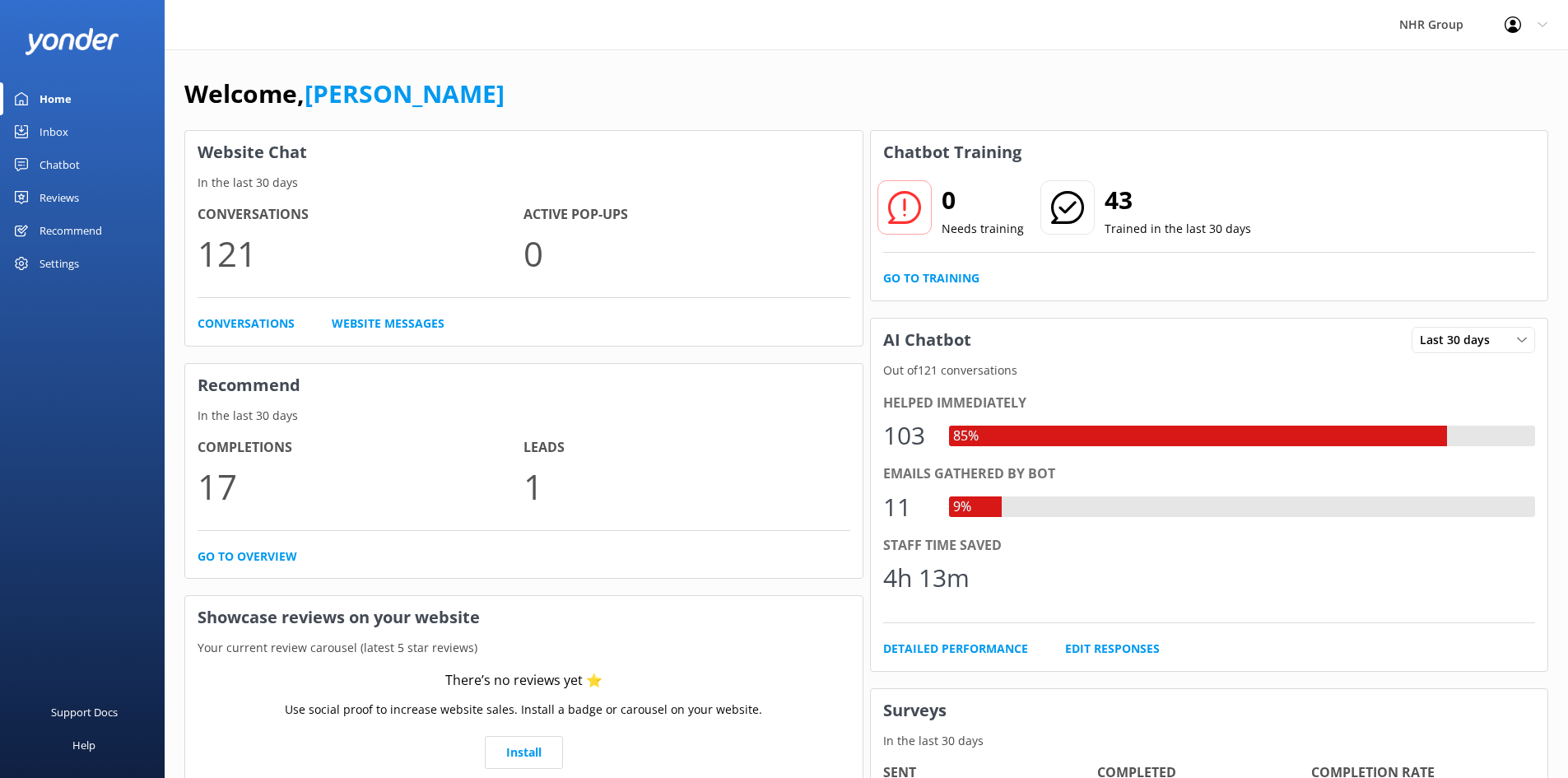
click at [45, 139] on div "Inbox" at bounding box center [54, 131] width 29 height 33
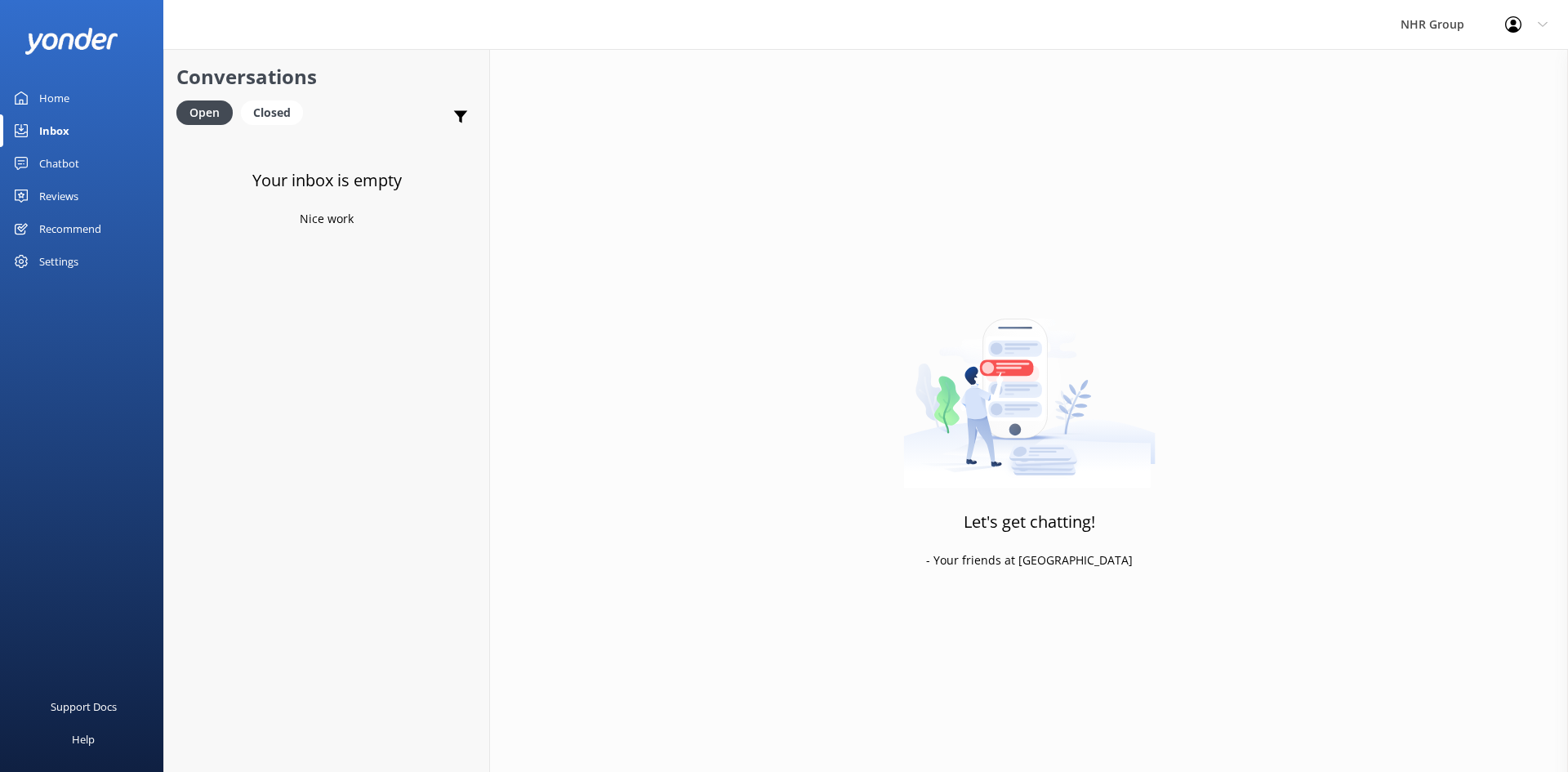
click at [68, 94] on div "Home" at bounding box center [54, 98] width 30 height 33
